Goal: Information Seeking & Learning: Check status

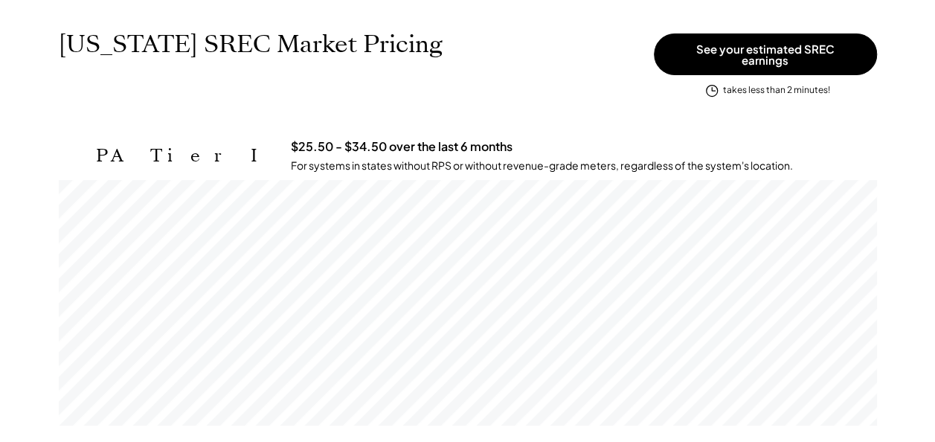
scroll to position [149, 0]
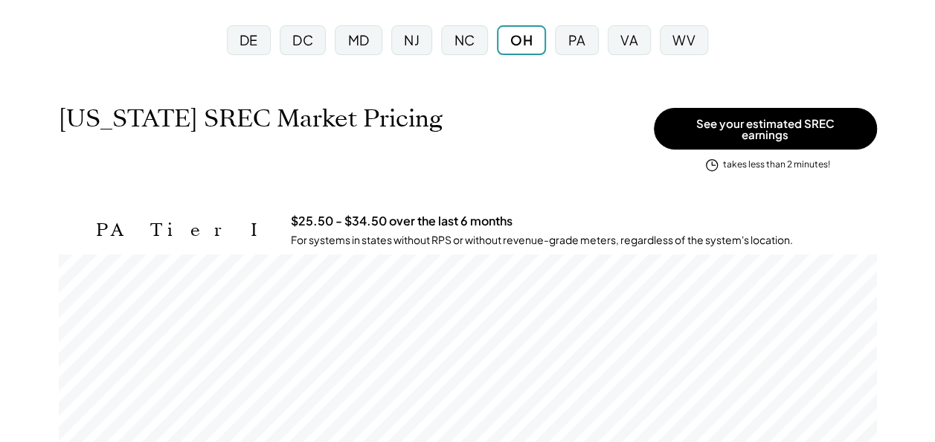
click at [464, 46] on div "NC" at bounding box center [464, 40] width 21 height 19
click at [417, 42] on div "NJ" at bounding box center [412, 40] width 16 height 19
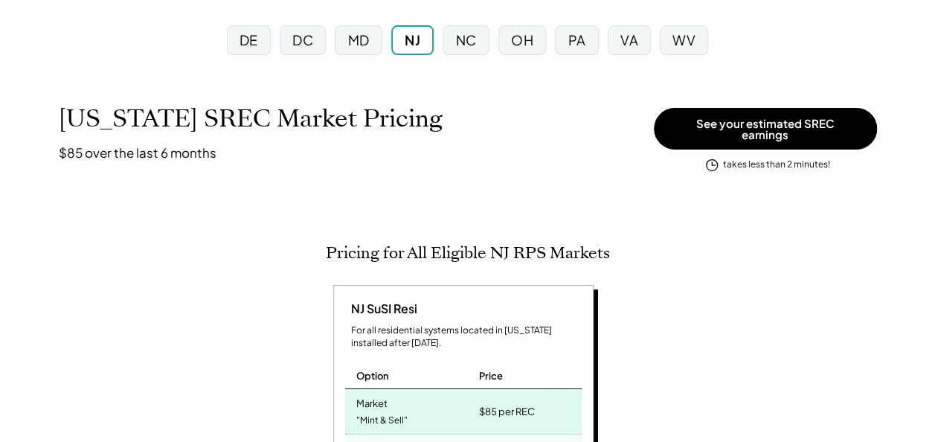
click at [242, 45] on div "DE" at bounding box center [249, 40] width 19 height 19
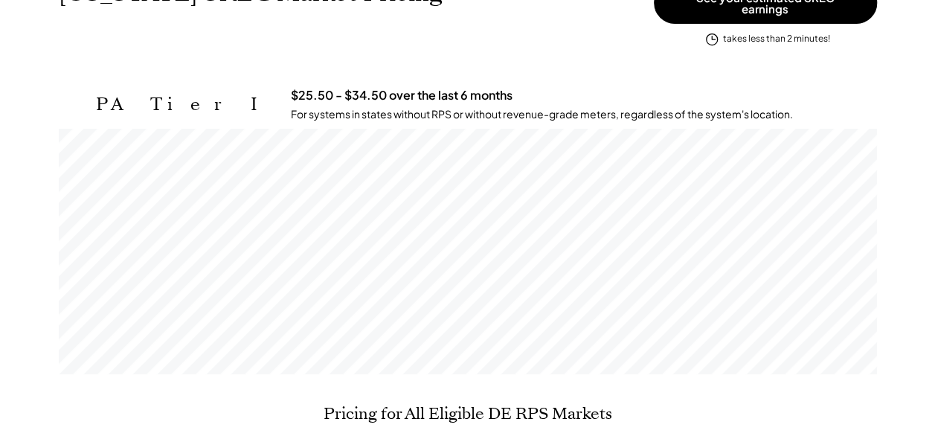
scroll to position [298, 0]
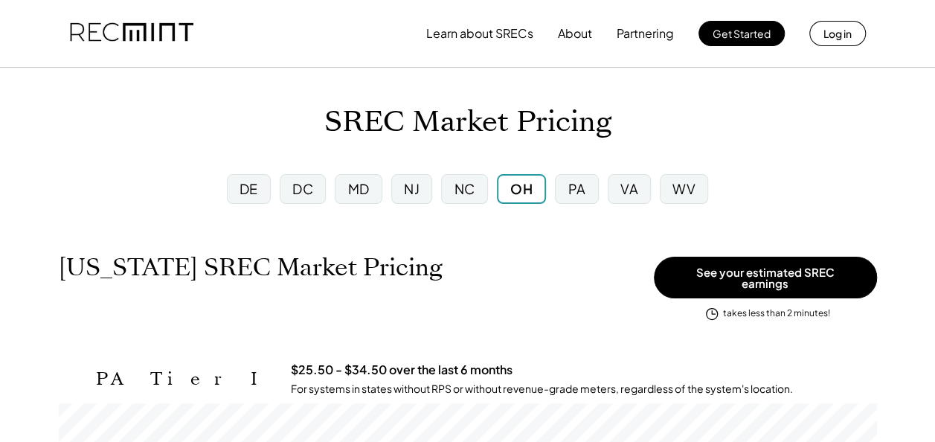
scroll to position [245, 818]
click at [247, 203] on div "DE" at bounding box center [249, 189] width 44 height 30
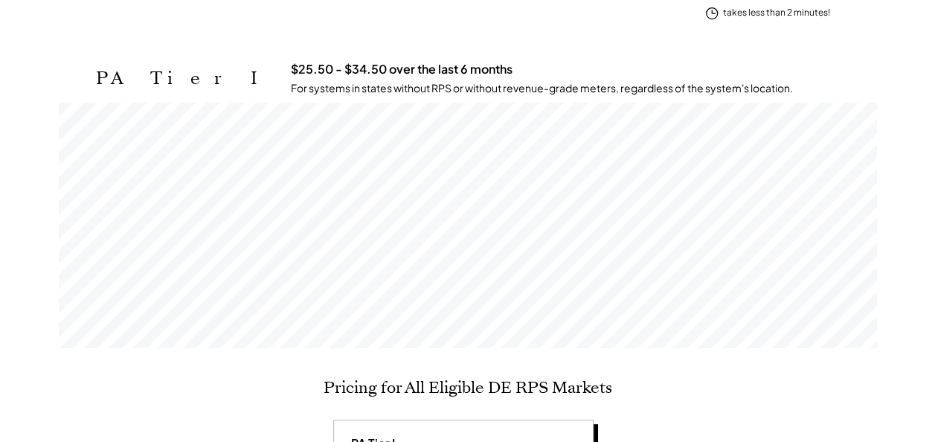
scroll to position [223, 0]
